Goal: Navigation & Orientation: Find specific page/section

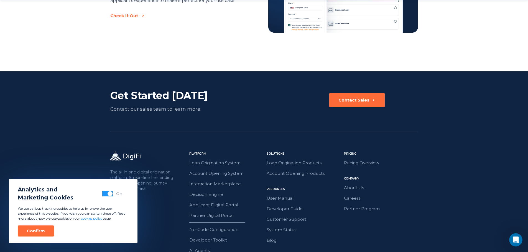
scroll to position [970, 0]
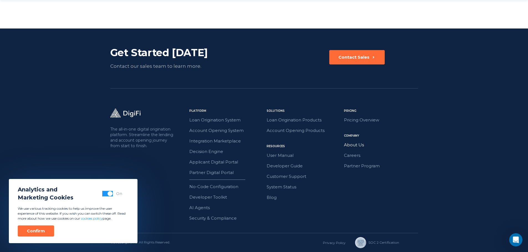
click at [349, 148] on link "About Us" at bounding box center [381, 145] width 74 height 7
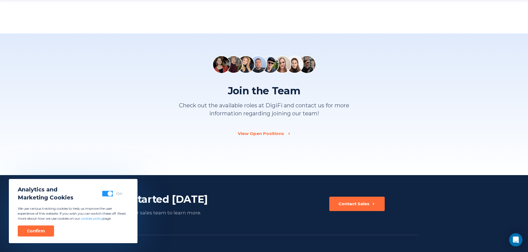
scroll to position [721, 0]
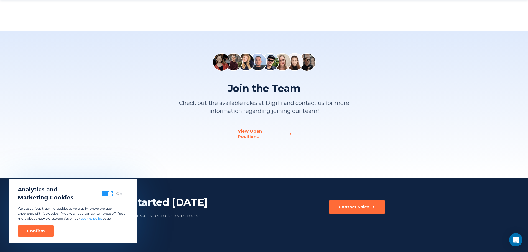
click at [272, 130] on div "View Open Positions" at bounding box center [261, 134] width 46 height 11
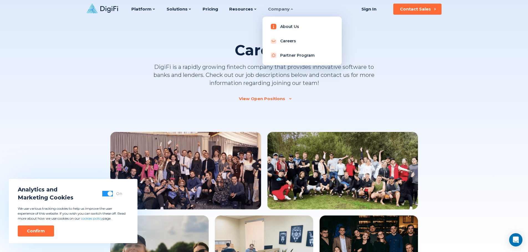
click at [290, 26] on link "About Us" at bounding box center [302, 26] width 70 height 11
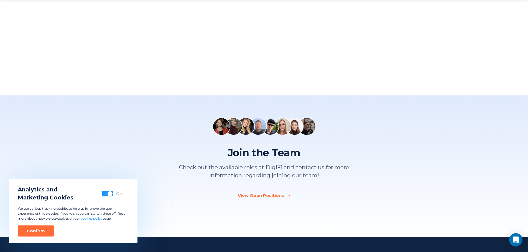
scroll to position [665, 0]
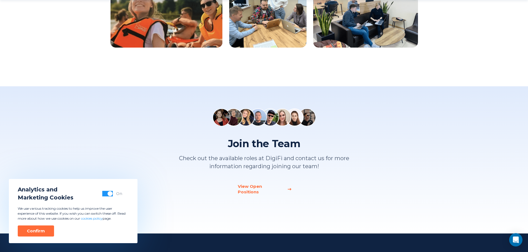
click at [288, 189] on div at bounding box center [289, 189] width 3 height 1
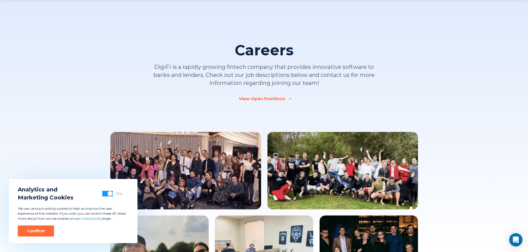
scroll to position [522, 0]
